Goal: Navigation & Orientation: Find specific page/section

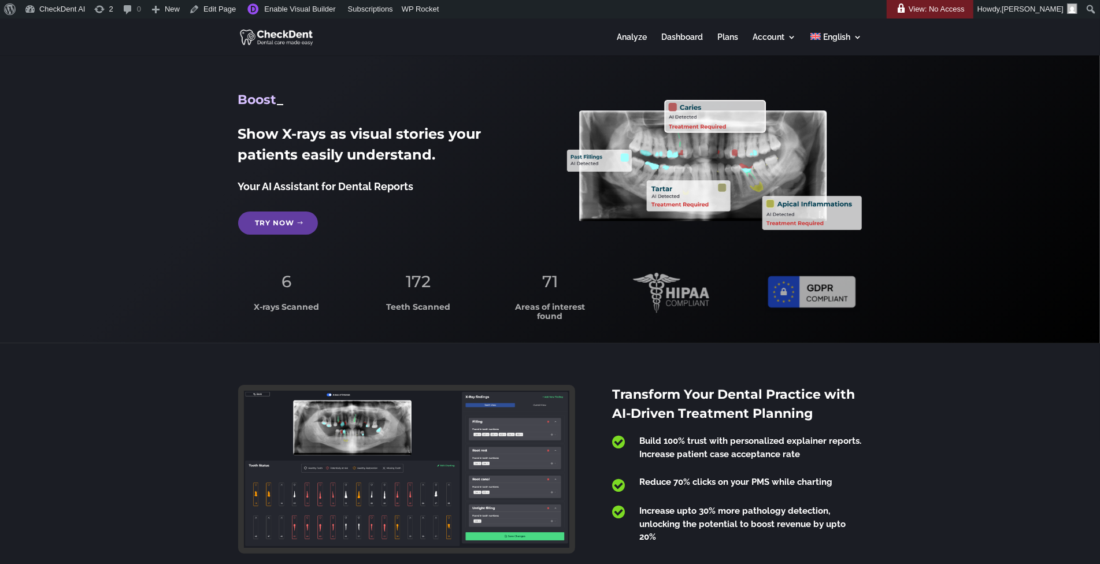
click at [733, 38] on link "Plans" at bounding box center [727, 44] width 21 height 23
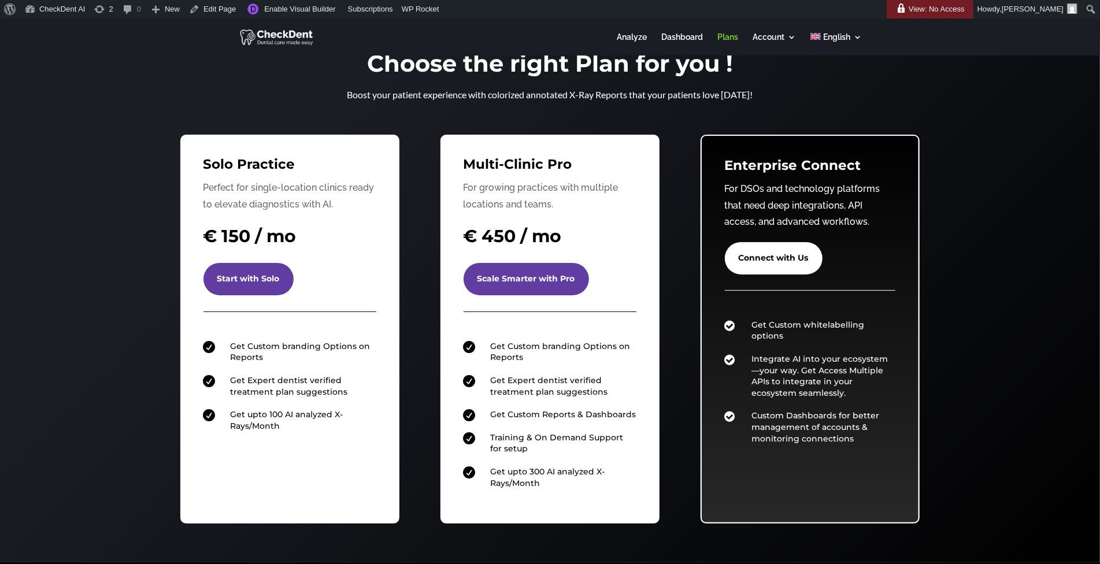
scroll to position [35, 0]
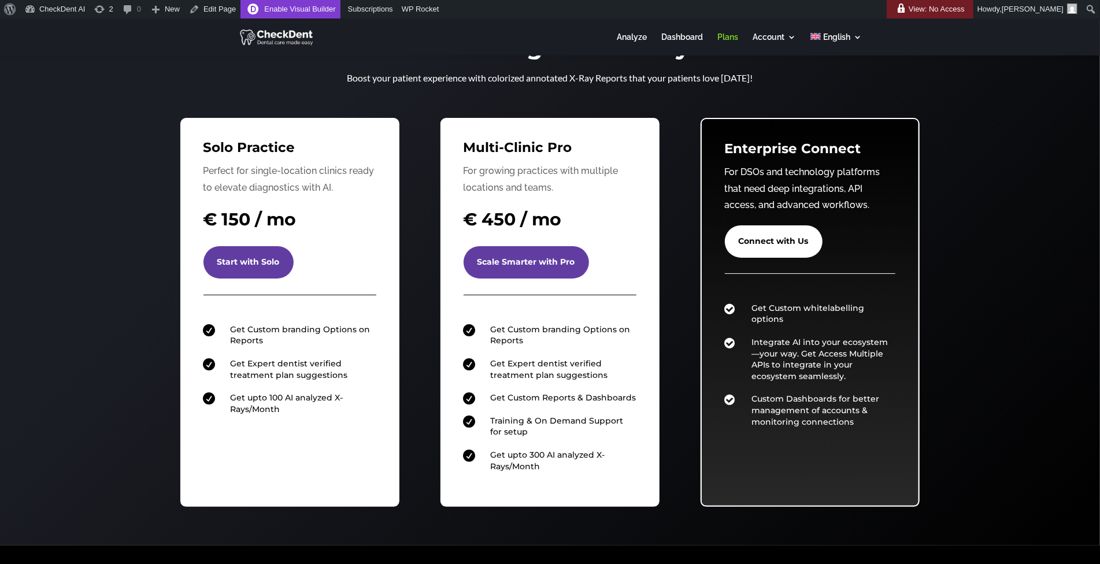
click at [311, 9] on link "Enable Visual Builder" at bounding box center [289, 9] width 99 height 18
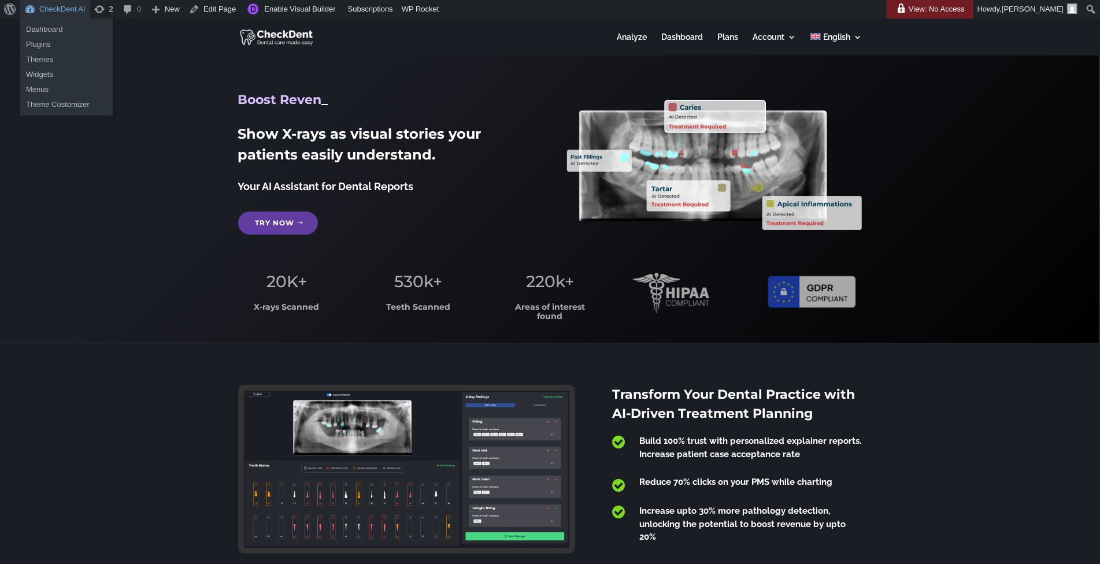
click at [64, 16] on link "CheckDent AI" at bounding box center [55, 9] width 70 height 18
